Goal: Book appointment/travel/reservation

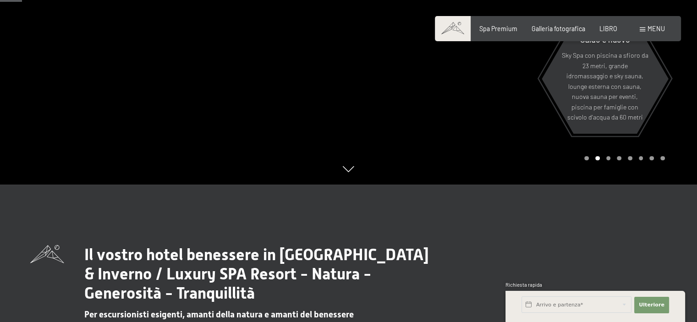
click at [430, 257] on h1 "Il vostro hotel benessere in Alto Adige / Estate & Inverno / Luxury SPA Resort …" at bounding box center [260, 274] width 353 height 58
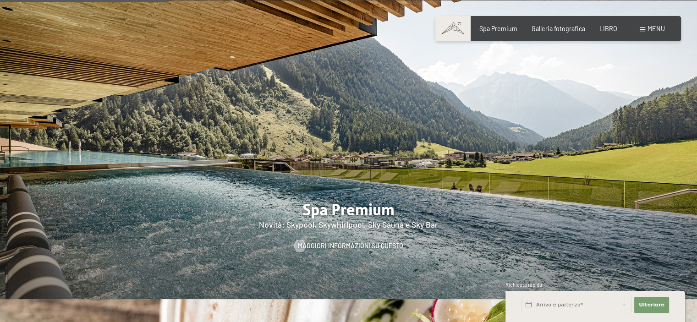
scroll to position [1054, 0]
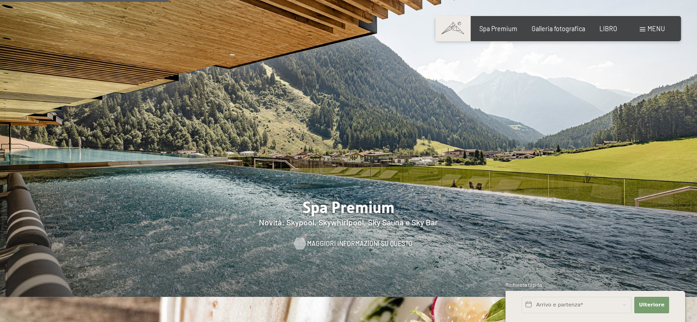
click at [319, 240] on font "Maggiori informazioni su questo" at bounding box center [359, 244] width 105 height 8
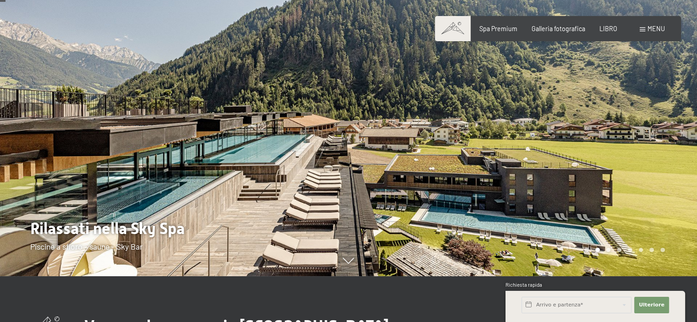
click at [640, 141] on div at bounding box center [523, 115] width 349 height 322
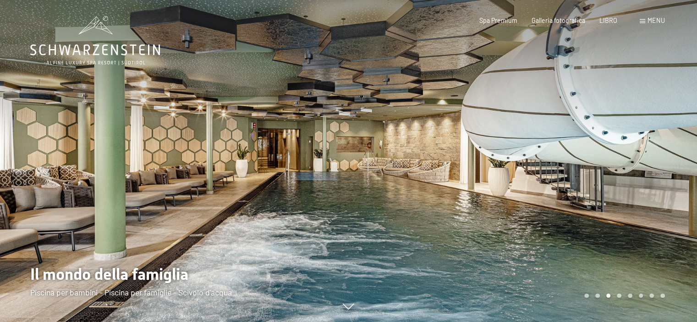
click at [659, 194] on div at bounding box center [523, 161] width 349 height 322
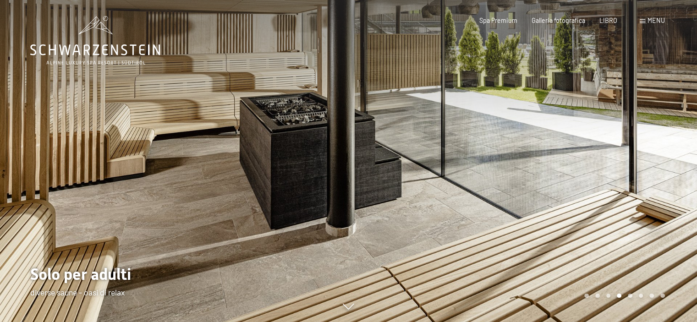
click at [659, 194] on div at bounding box center [523, 161] width 349 height 322
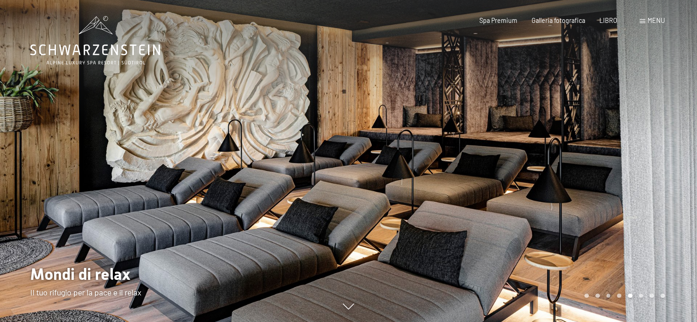
click at [659, 194] on div at bounding box center [523, 161] width 349 height 322
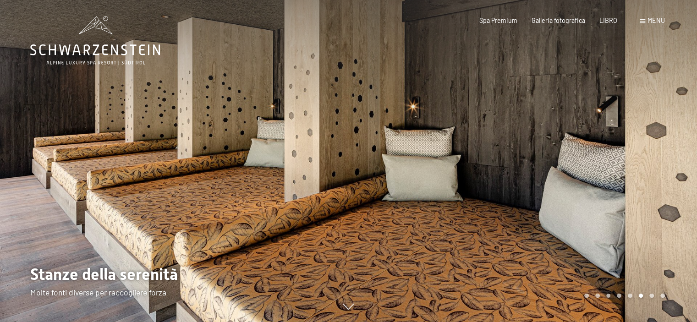
click at [659, 194] on div at bounding box center [523, 161] width 349 height 322
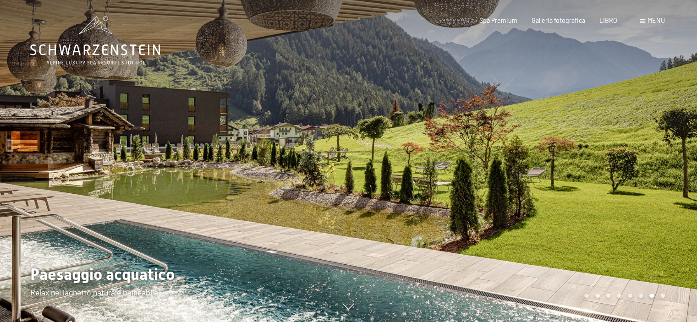
click at [659, 194] on div at bounding box center [523, 161] width 349 height 322
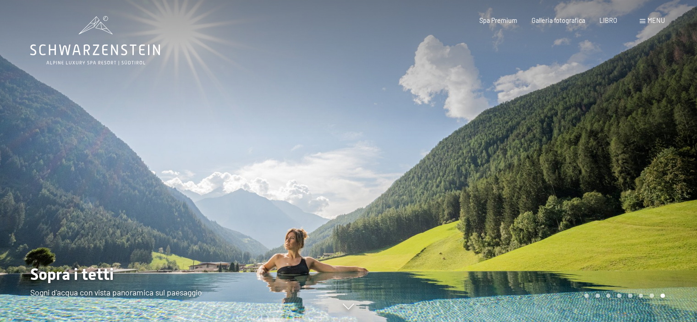
click at [659, 194] on div at bounding box center [523, 161] width 349 height 322
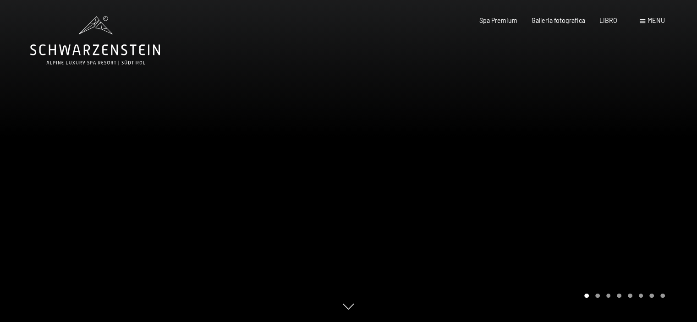
click at [659, 194] on div at bounding box center [523, 161] width 349 height 322
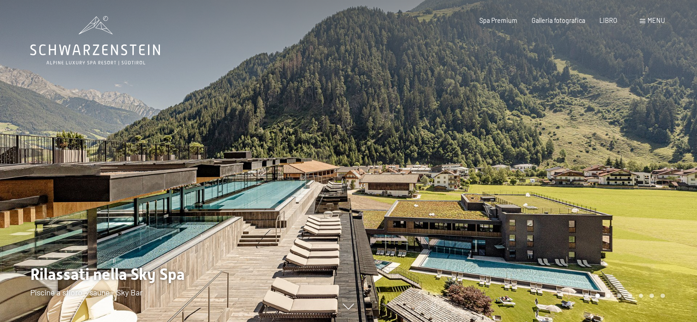
click at [659, 194] on div at bounding box center [523, 161] width 349 height 322
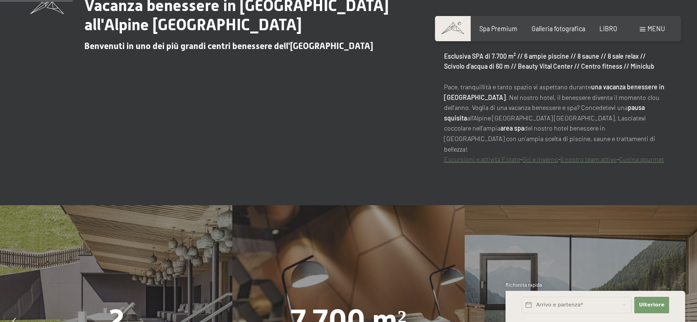
scroll to position [642, 0]
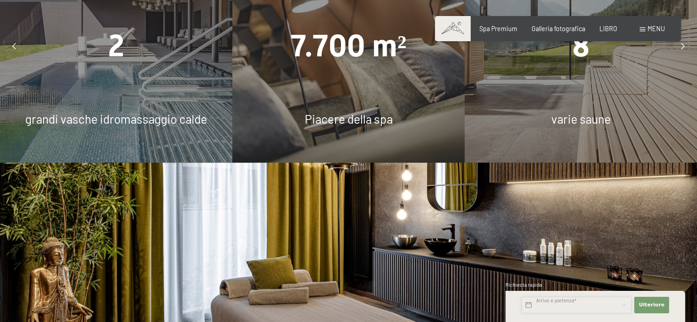
click at [568, 299] on input "text" at bounding box center [577, 305] width 110 height 16
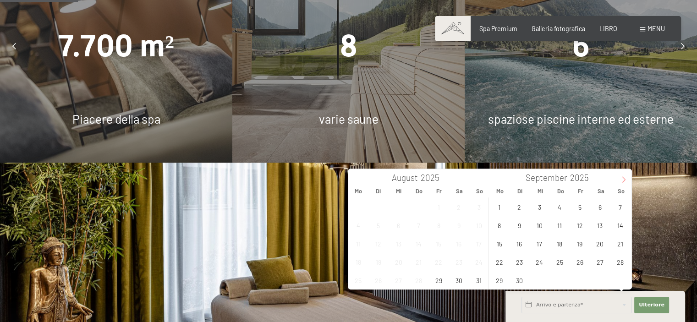
click at [625, 176] on icon at bounding box center [623, 179] width 6 height 6
click at [602, 206] on span "1" at bounding box center [600, 207] width 18 height 18
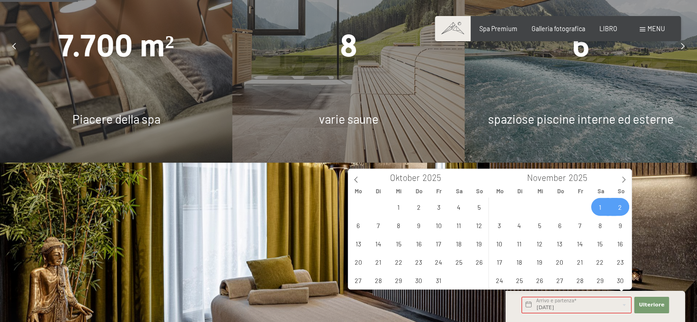
click at [617, 206] on span "2" at bounding box center [620, 207] width 18 height 18
type input "[DATE] - So. [DATE]"
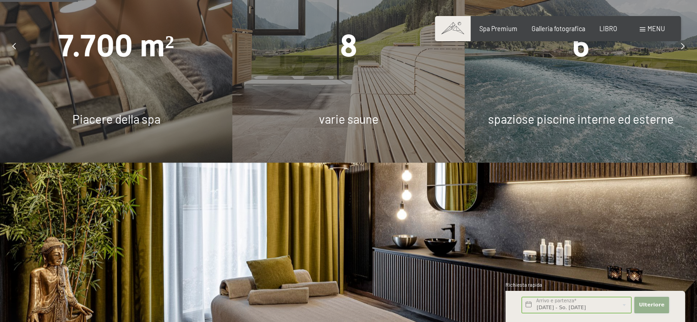
click at [651, 300] on button "Ulteriore Nascondi i campi dell'indirizzo" at bounding box center [651, 305] width 35 height 16
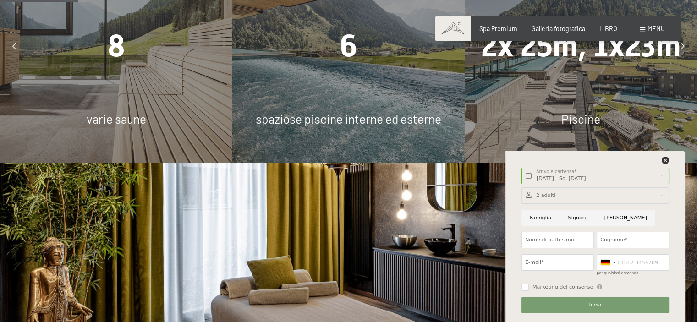
click at [566, 77] on div "2x 25m, 1x23m Piscine" at bounding box center [581, 46] width 232 height 232
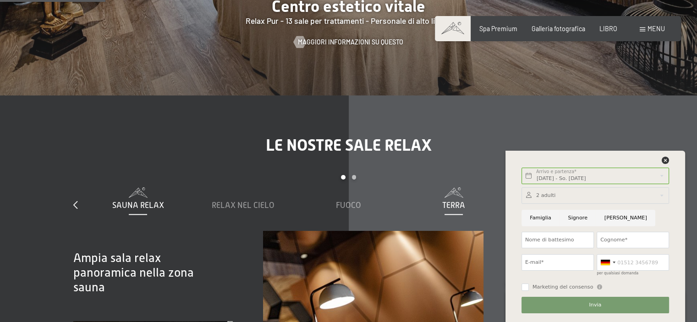
click at [482, 200] on div "Terra" at bounding box center [453, 205] width 97 height 11
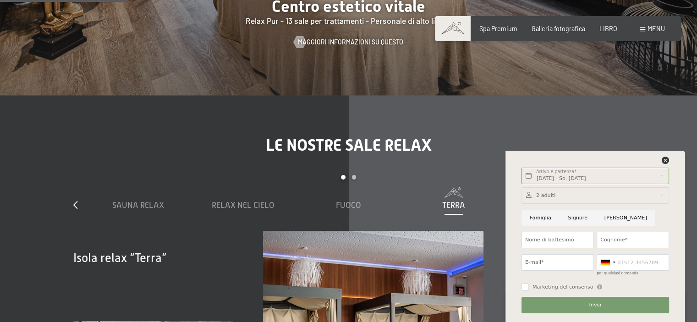
scroll to position [1054, 0]
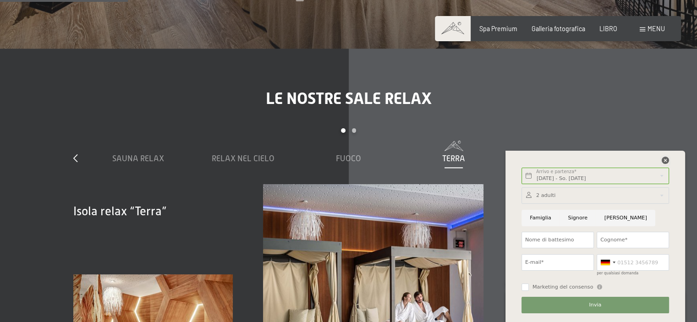
click at [664, 161] on icon at bounding box center [665, 160] width 7 height 7
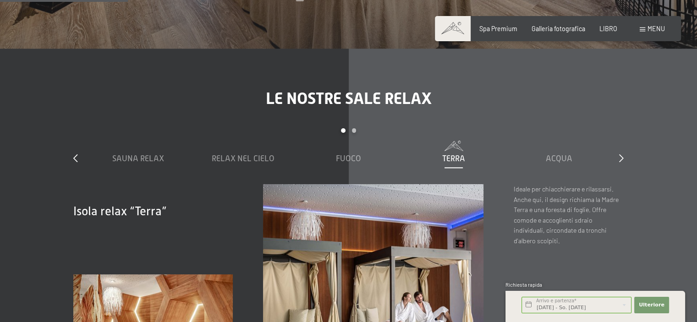
click at [647, 33] on div "menu" at bounding box center [652, 28] width 25 height 9
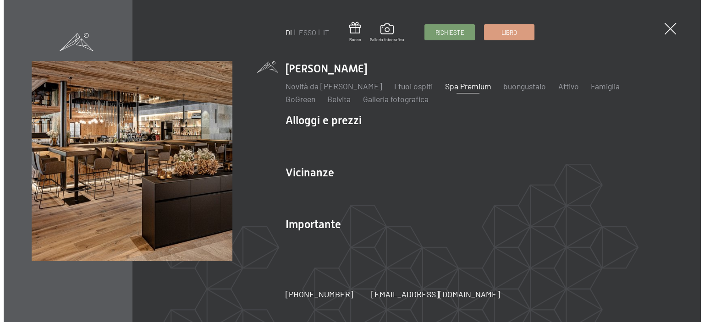
scroll to position [1056, 0]
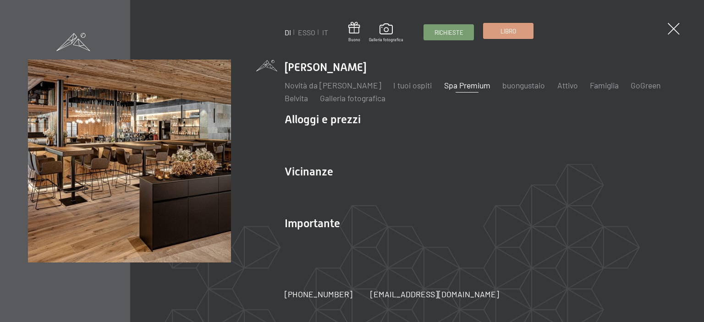
click at [511, 33] on font "Libro" at bounding box center [508, 30] width 16 height 7
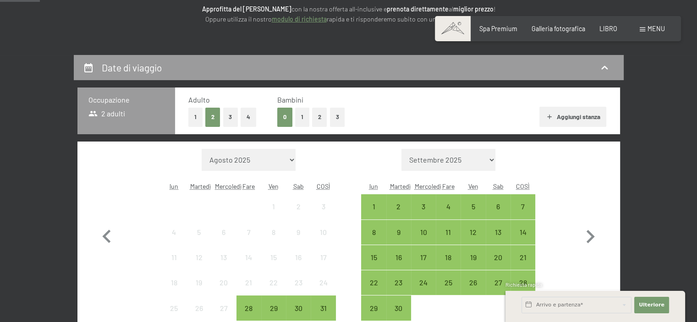
scroll to position [183, 0]
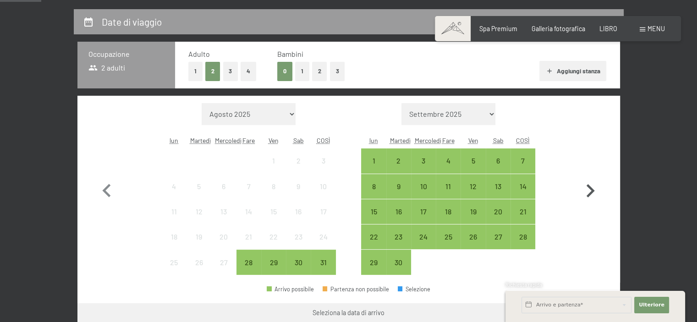
click at [600, 193] on icon "button" at bounding box center [590, 191] width 27 height 27
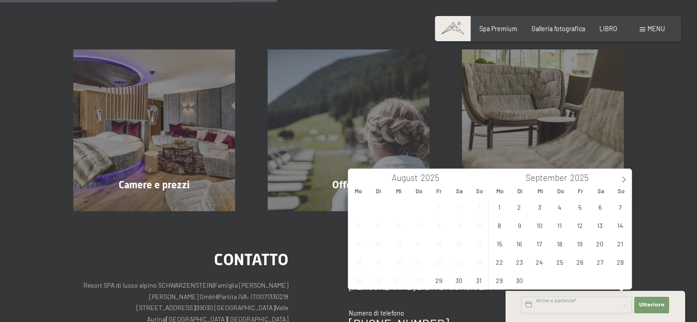
click at [552, 306] on input "text" at bounding box center [577, 305] width 110 height 16
click at [627, 178] on span at bounding box center [624, 177] width 16 height 16
click at [621, 178] on icon at bounding box center [623, 179] width 6 height 6
click at [601, 203] on span "1" at bounding box center [600, 207] width 18 height 18
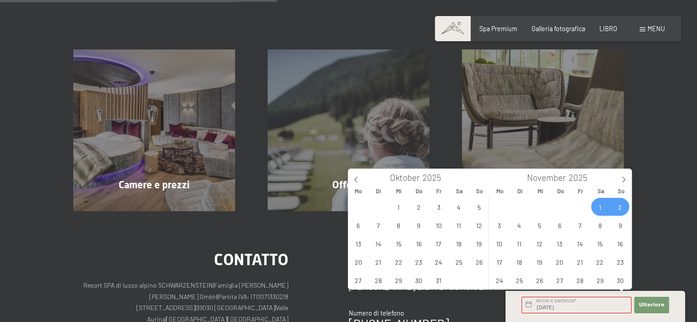
click at [612, 203] on span "2" at bounding box center [620, 207] width 18 height 18
type input "[DATE] - So. [DATE]"
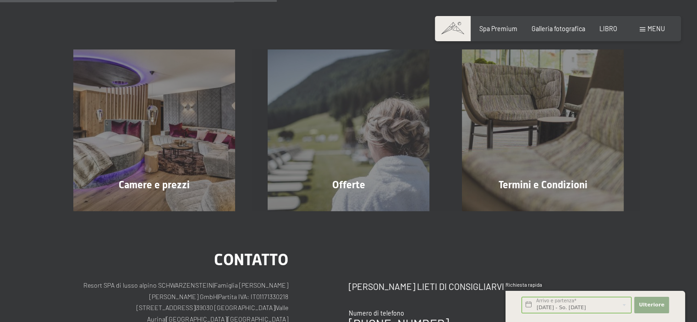
click at [651, 297] on div "Ulteriore Nascondi i campi dell'indirizzo" at bounding box center [652, 305] width 38 height 22
click at [650, 297] on button "Ulteriore Nascondi i campi dell'indirizzo" at bounding box center [651, 305] width 35 height 16
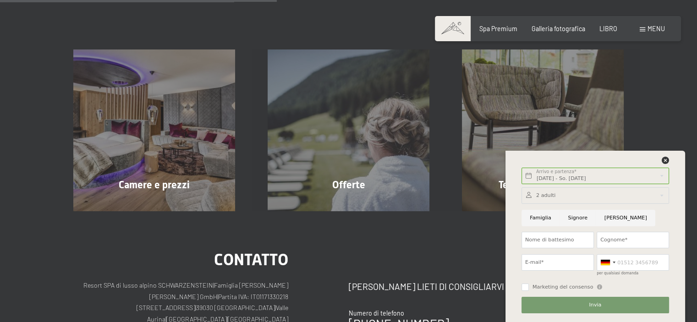
click at [574, 220] on input "Signore" at bounding box center [578, 218] width 36 height 16
radio input "true"
click at [574, 238] on input "Nome di battesimo" at bounding box center [558, 240] width 72 height 16
type input "piercarlo"
type input "[PERSON_NAME]"
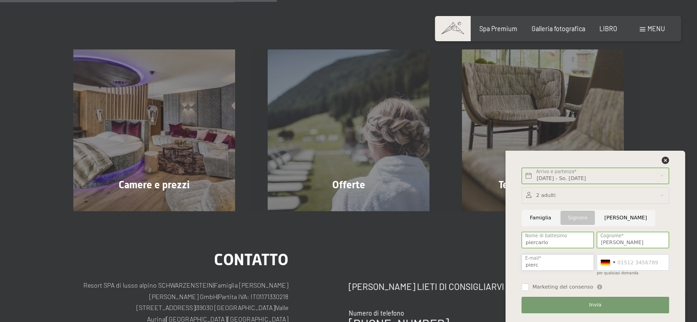
type input "[EMAIL_ADDRESS][PERSON_NAME][DOMAIN_NAME]"
click at [609, 263] on div at bounding box center [605, 262] width 9 height 5
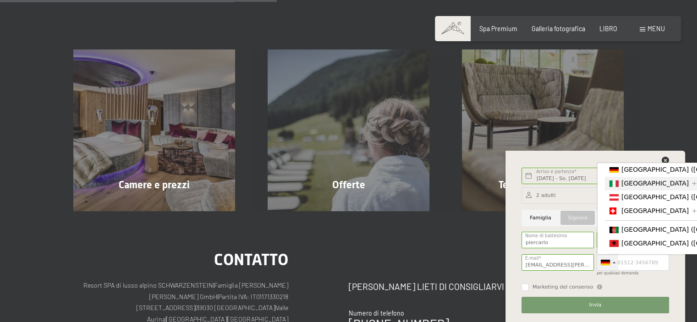
click at [627, 185] on font "[GEOGRAPHIC_DATA]" at bounding box center [654, 183] width 67 height 7
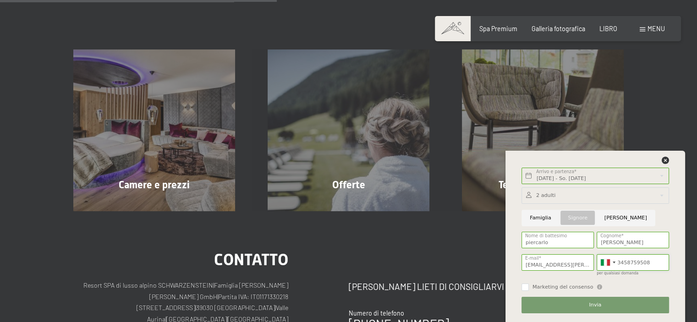
type input "3458759508"
click at [557, 286] on font "Marketing del consenso" at bounding box center [563, 287] width 61 height 6
click at [529, 286] on input "Marketing del consenso" at bounding box center [525, 287] width 7 height 7
click at [592, 284] on div "Marketing del consenso Il sottoscritto, [PERSON_NAME] e compresa l' informativa…" at bounding box center [562, 287] width 81 height 7
checkbox input "true"
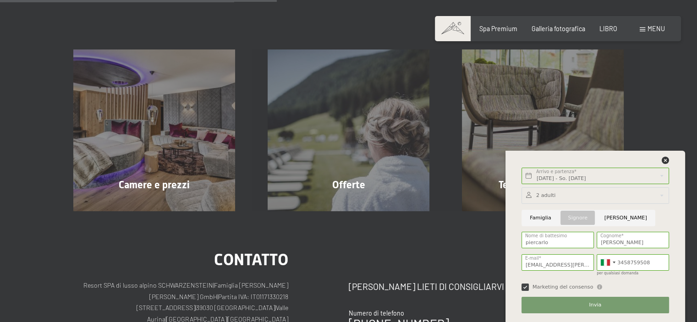
click at [624, 289] on div "Marketing del consenso Il sottoscritto, [PERSON_NAME] e compresa l' informativa…" at bounding box center [596, 286] width 148 height 9
click at [633, 190] on div at bounding box center [596, 195] width 148 height 16
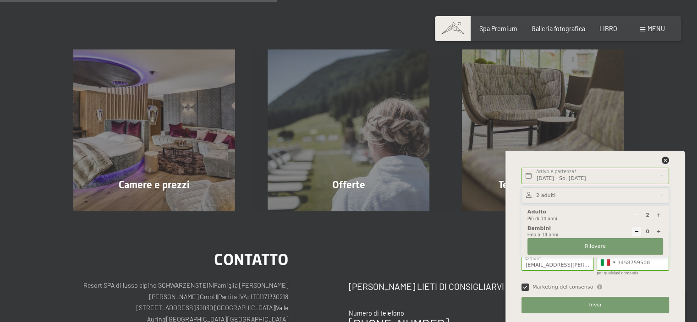
click at [658, 216] on icon at bounding box center [658, 215] width 5 height 5
type input "4"
click at [671, 212] on div "[DATE] - So. [DATE] Arrivo e partenza* 1 Nacht Ulteriore Nascondi i campi dell'…" at bounding box center [595, 236] width 159 height 171
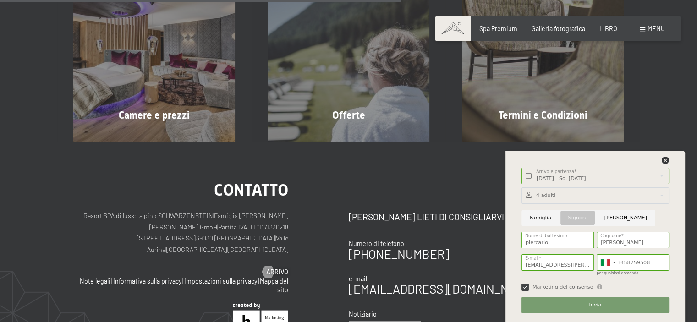
scroll to position [275, 0]
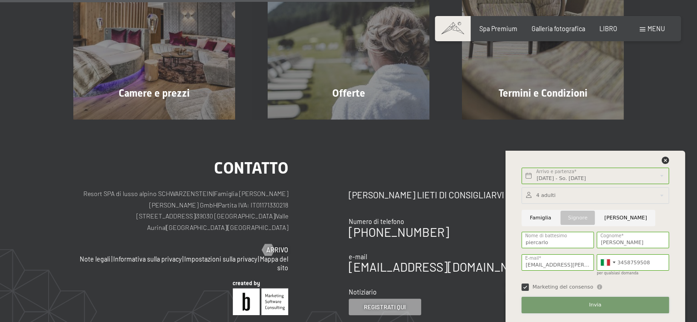
click at [633, 297] on button "Invia" at bounding box center [596, 305] width 148 height 16
